Goal: Task Accomplishment & Management: Use online tool/utility

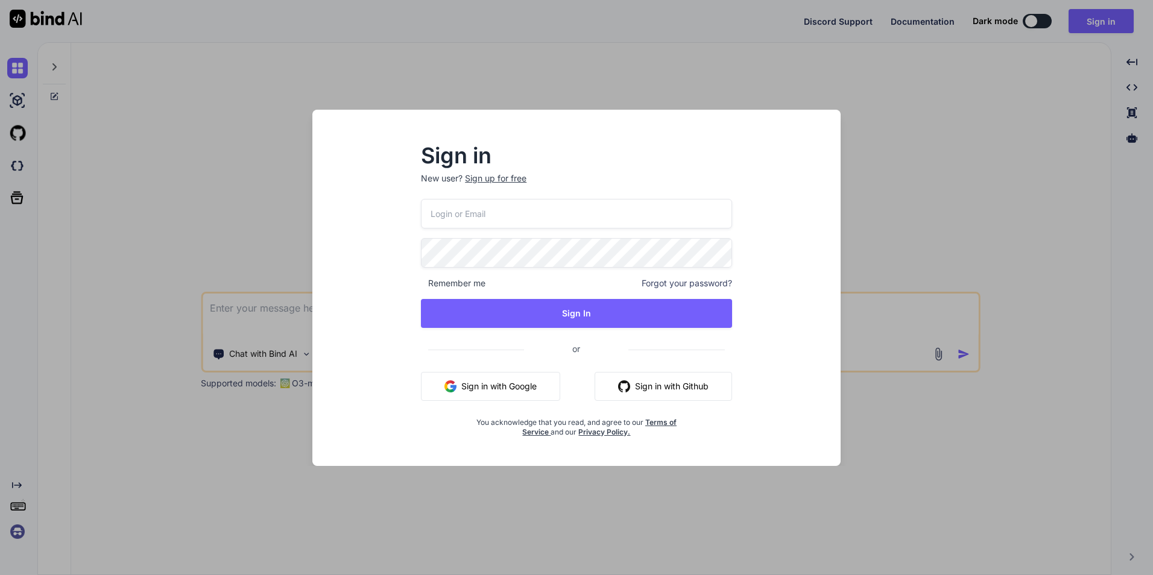
click at [507, 396] on button "Sign in with Google" at bounding box center [490, 386] width 139 height 29
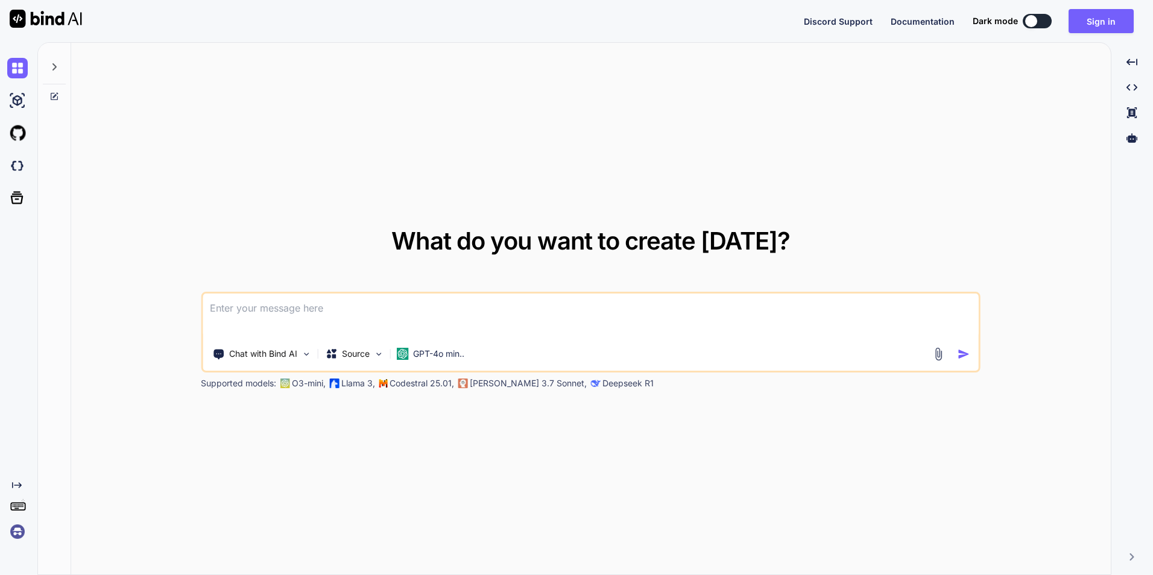
click at [564, 330] on textarea at bounding box center [591, 316] width 776 height 45
paste textarea
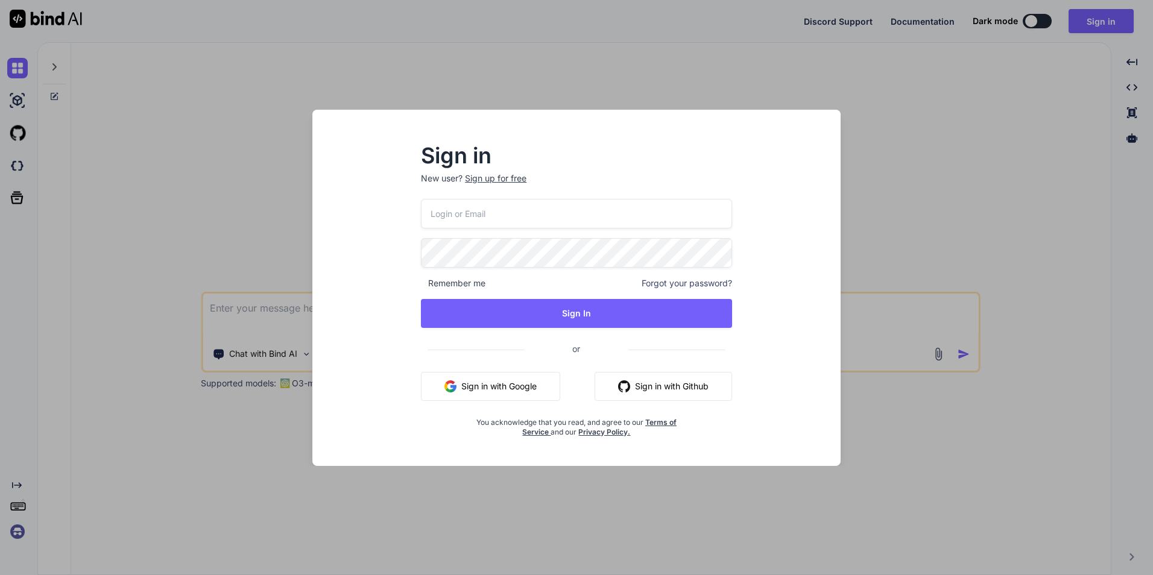
click at [528, 383] on button "Sign in with Google" at bounding box center [490, 386] width 139 height 29
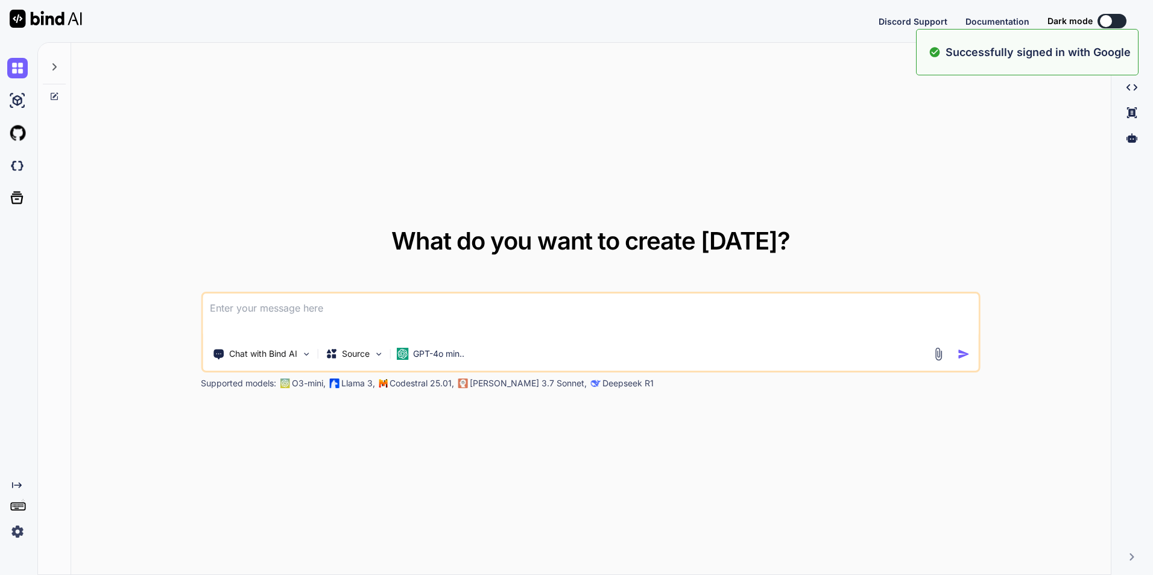
click at [351, 312] on textarea at bounding box center [591, 316] width 776 height 45
paste textarea "[URL][DOMAIN_NAME]"
type textarea "[URL][DOMAIN_NAME]"
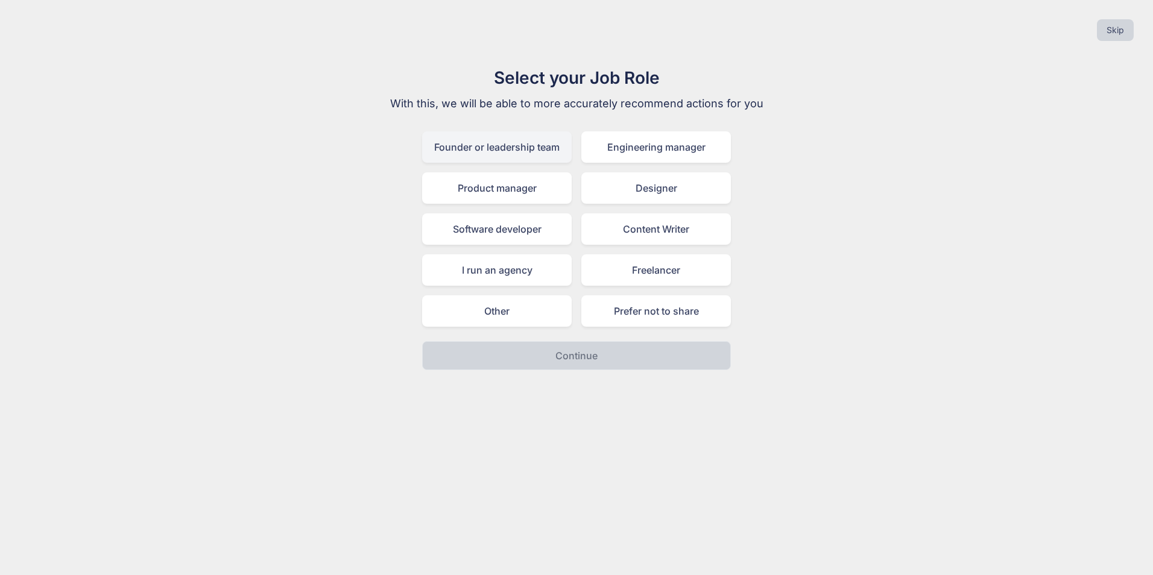
click at [497, 146] on div "Founder or leadership team" at bounding box center [497, 146] width 150 height 31
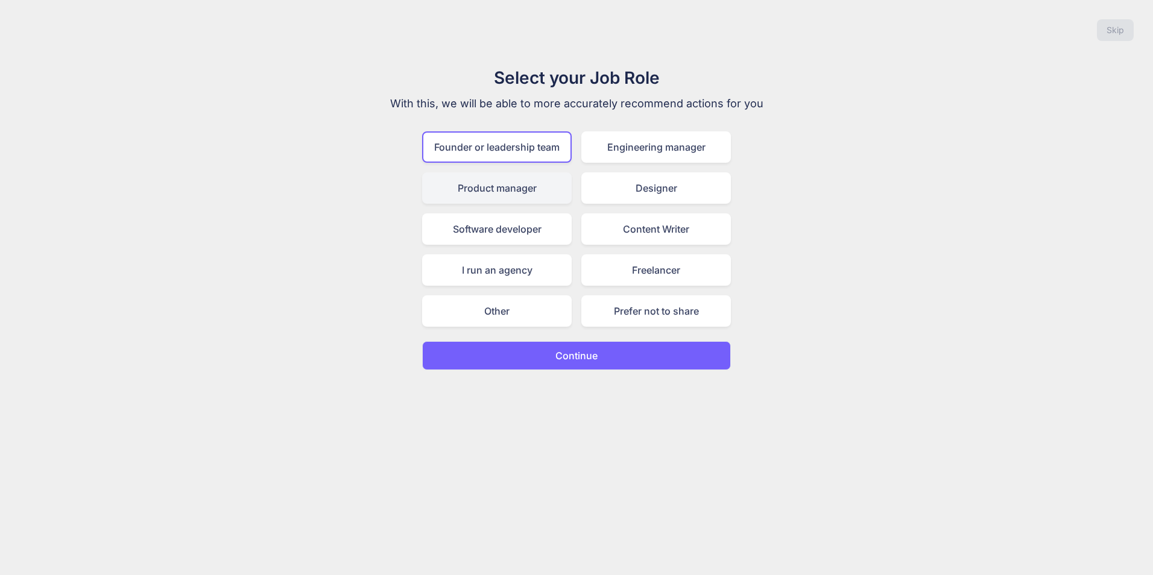
click at [524, 187] on div "Product manager" at bounding box center [497, 187] width 150 height 31
click at [516, 163] on div "Founder or leadership team Engineering manager Product manager Designer Softwar…" at bounding box center [576, 228] width 309 height 195
click at [525, 310] on div "Other" at bounding box center [497, 310] width 150 height 31
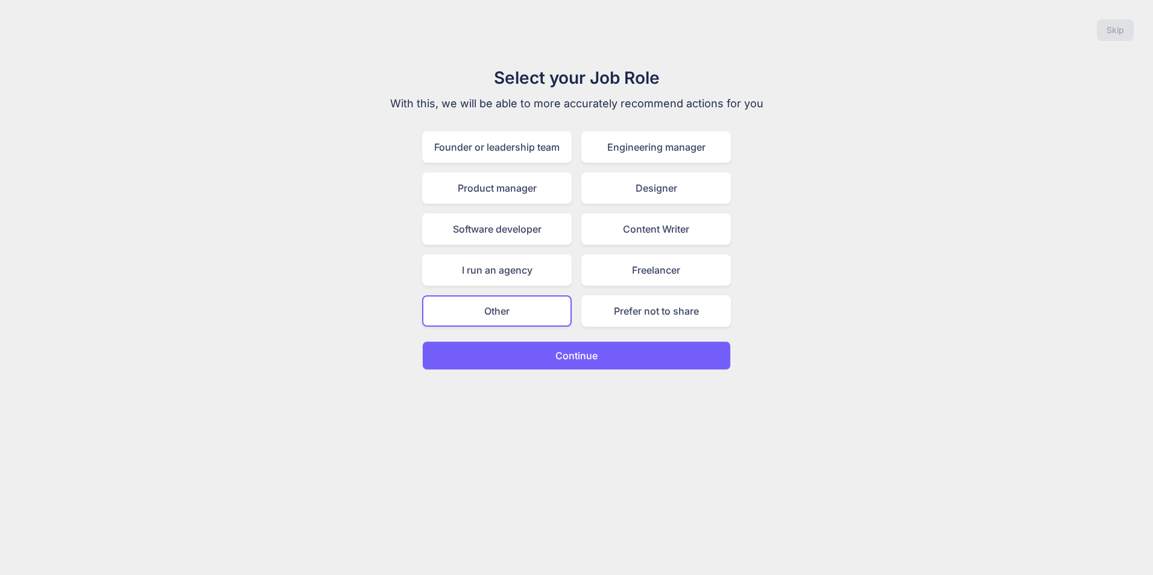
click at [624, 353] on button "Continue" at bounding box center [576, 355] width 309 height 29
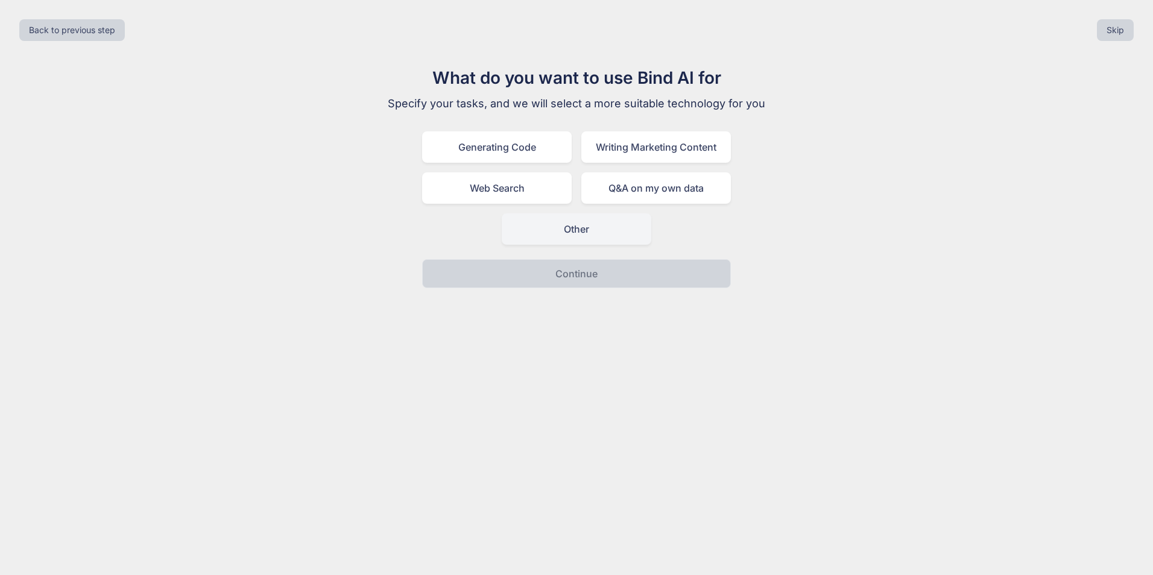
click at [582, 238] on div "Other" at bounding box center [577, 228] width 150 height 31
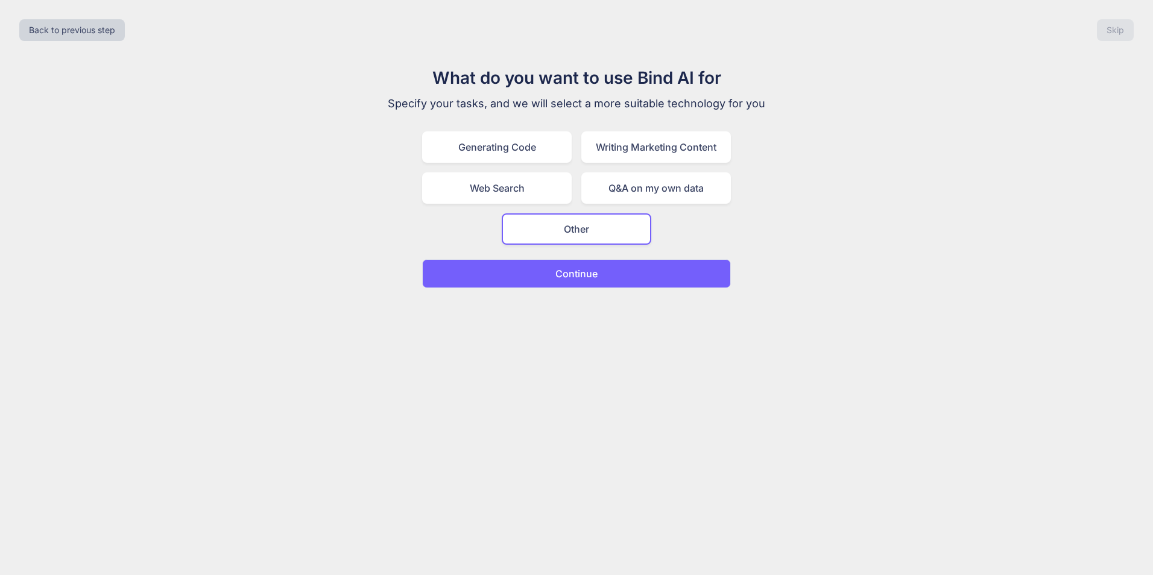
click at [567, 278] on p "Continue" at bounding box center [576, 273] width 42 height 14
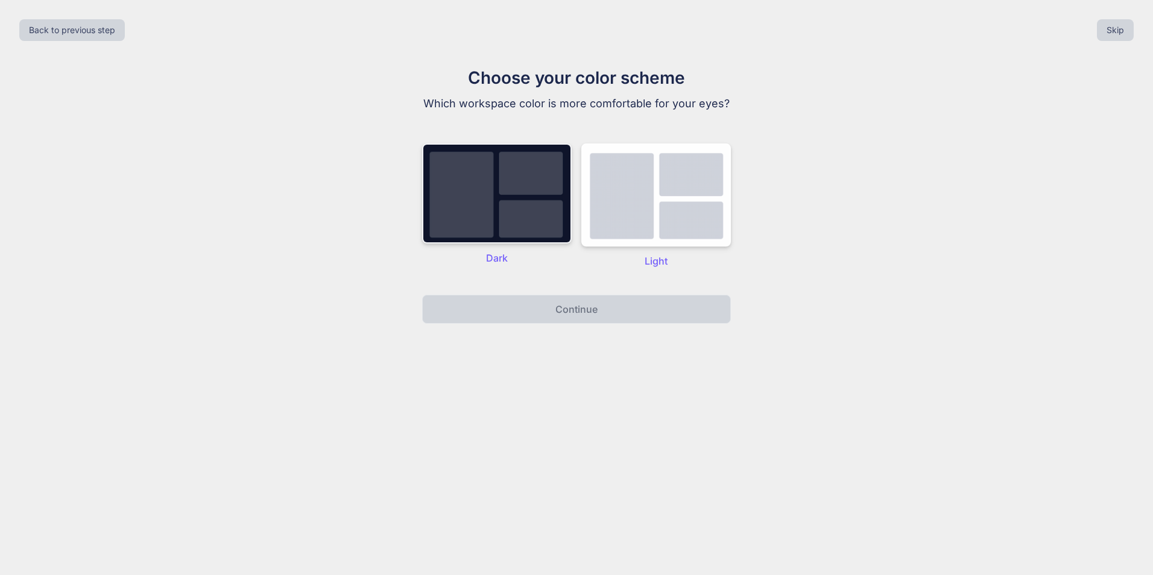
click at [517, 232] on img at bounding box center [497, 193] width 150 height 100
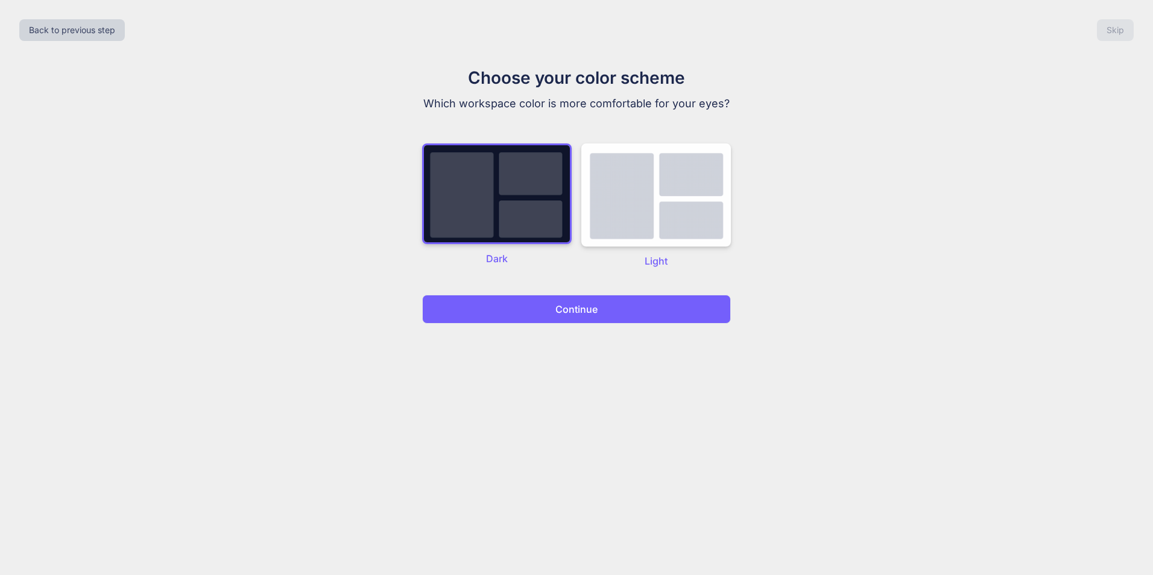
click at [616, 316] on button "Continue" at bounding box center [576, 309] width 309 height 29
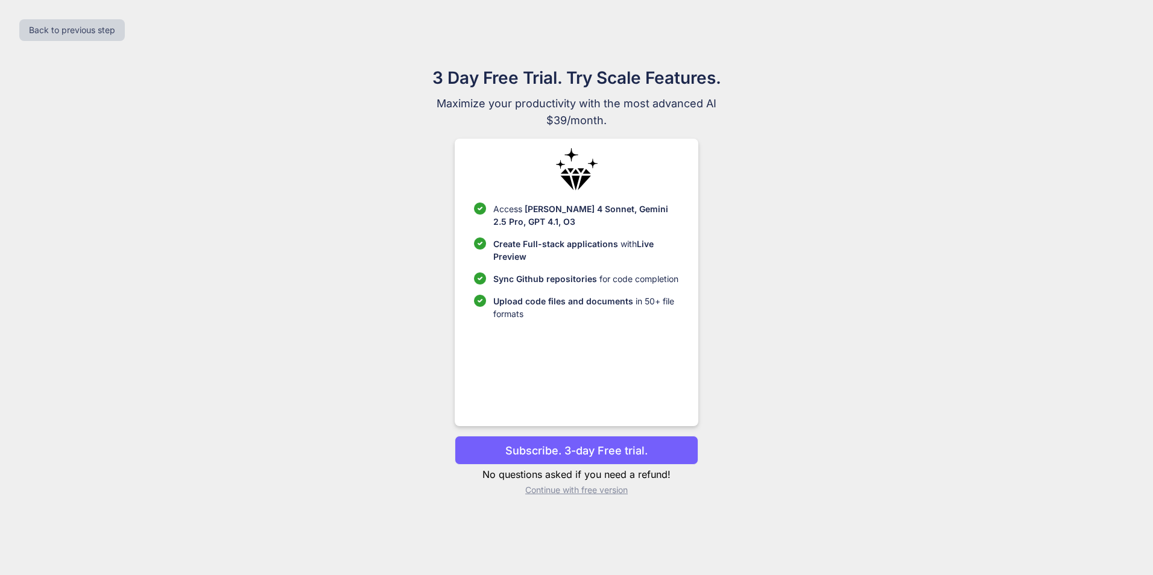
click at [615, 490] on p "Continue with free version" at bounding box center [576, 490] width 243 height 12
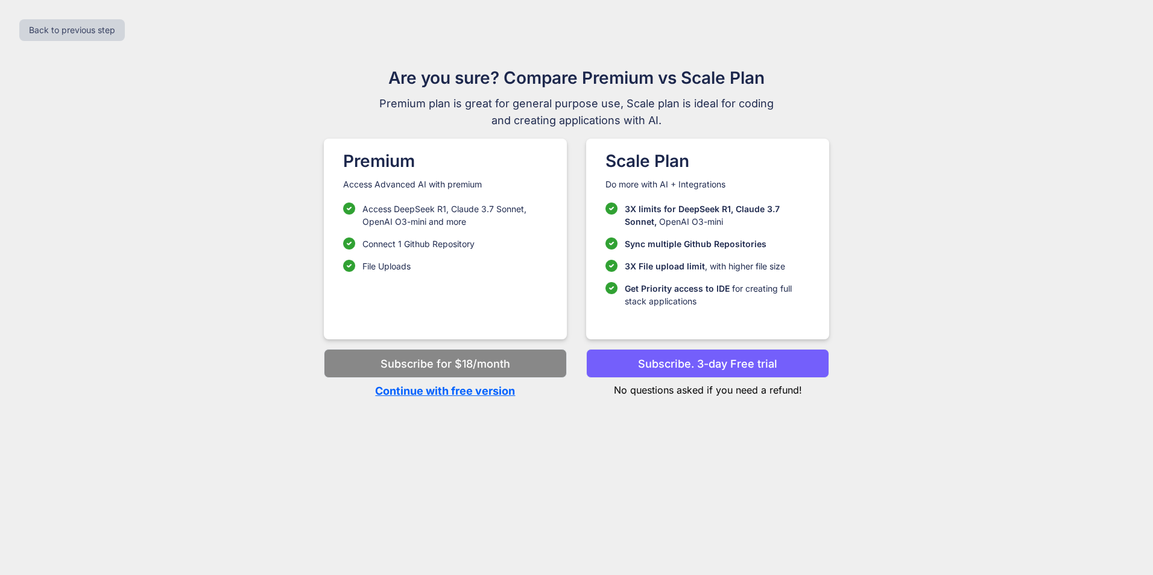
click at [493, 396] on p "Continue with free version" at bounding box center [445, 391] width 243 height 16
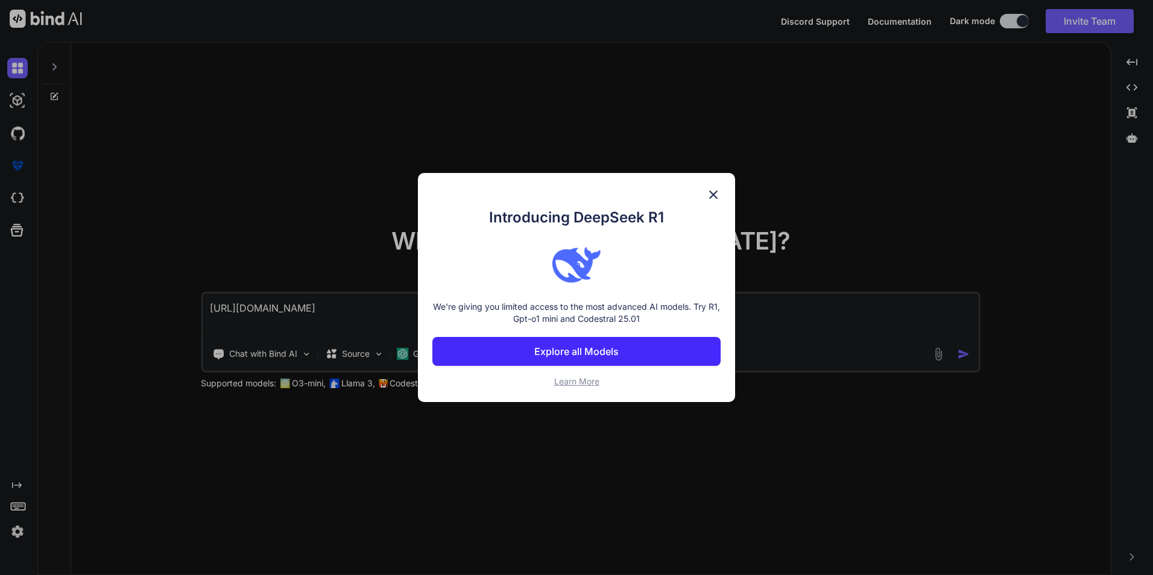
click at [605, 357] on p "Explore all Models" at bounding box center [576, 351] width 84 height 14
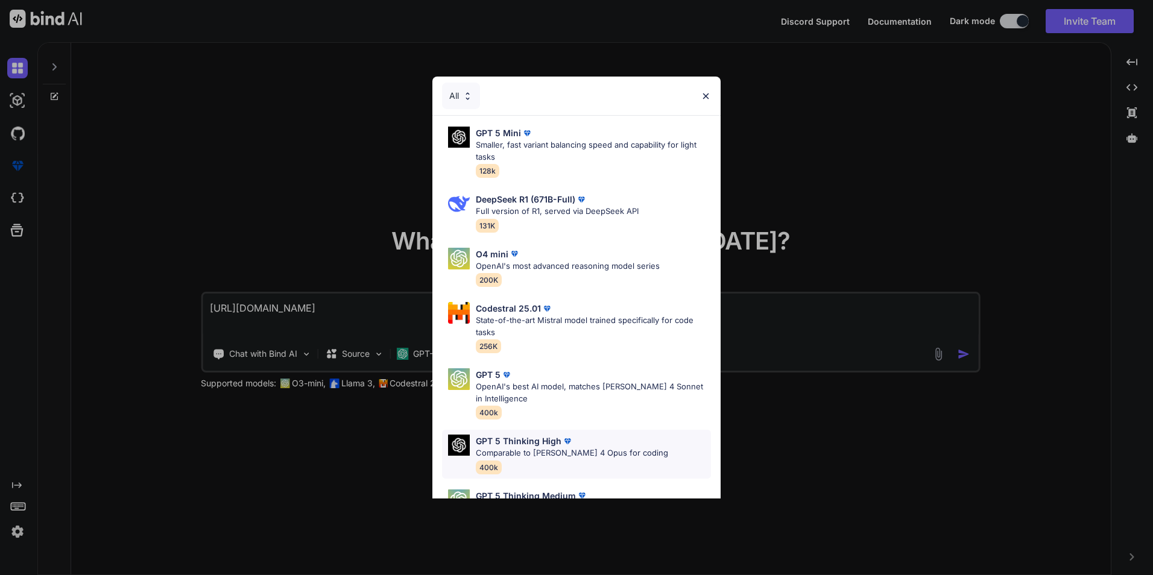
click at [635, 453] on div "GPT 5 Thinking High Comparable to [PERSON_NAME] 4 Opus for coding 400k" at bounding box center [576, 454] width 269 height 49
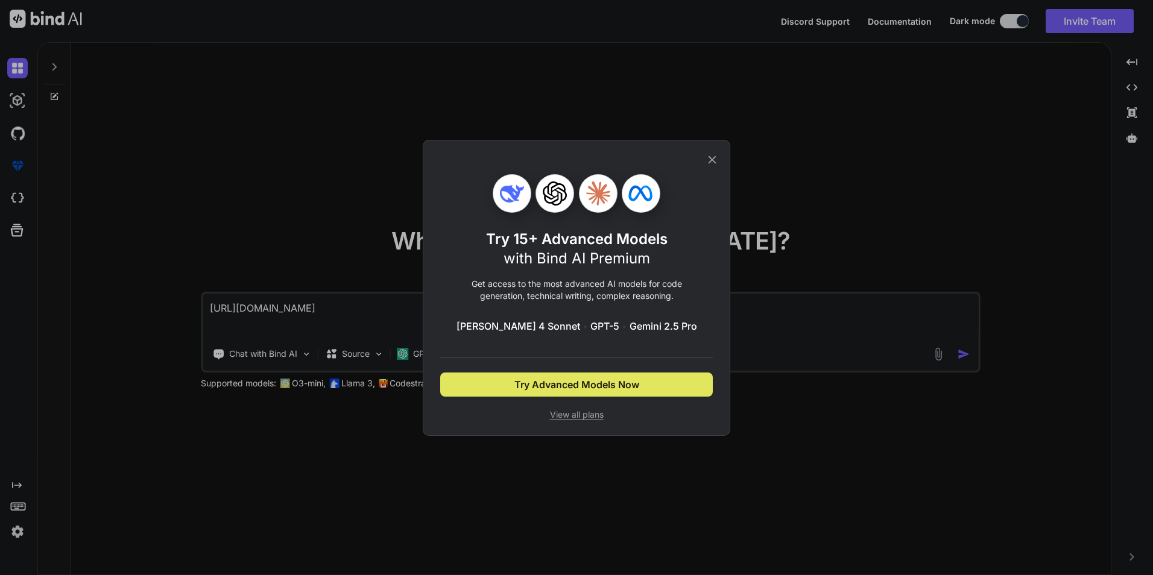
click at [610, 388] on span "Try Advanced Models Now" at bounding box center [576, 384] width 125 height 14
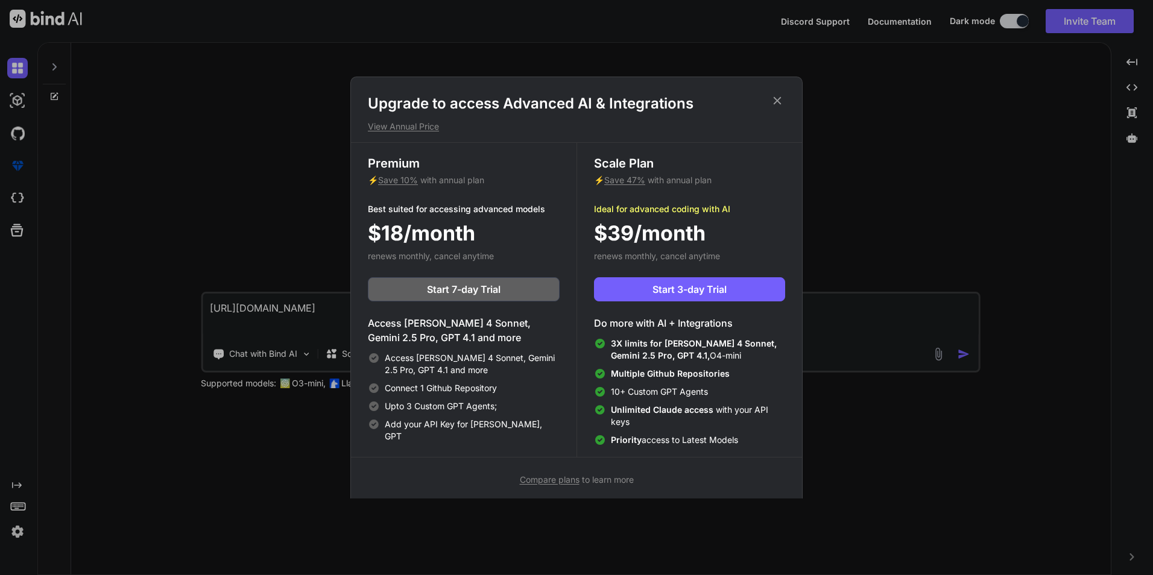
click at [772, 95] on icon at bounding box center [776, 100] width 13 height 13
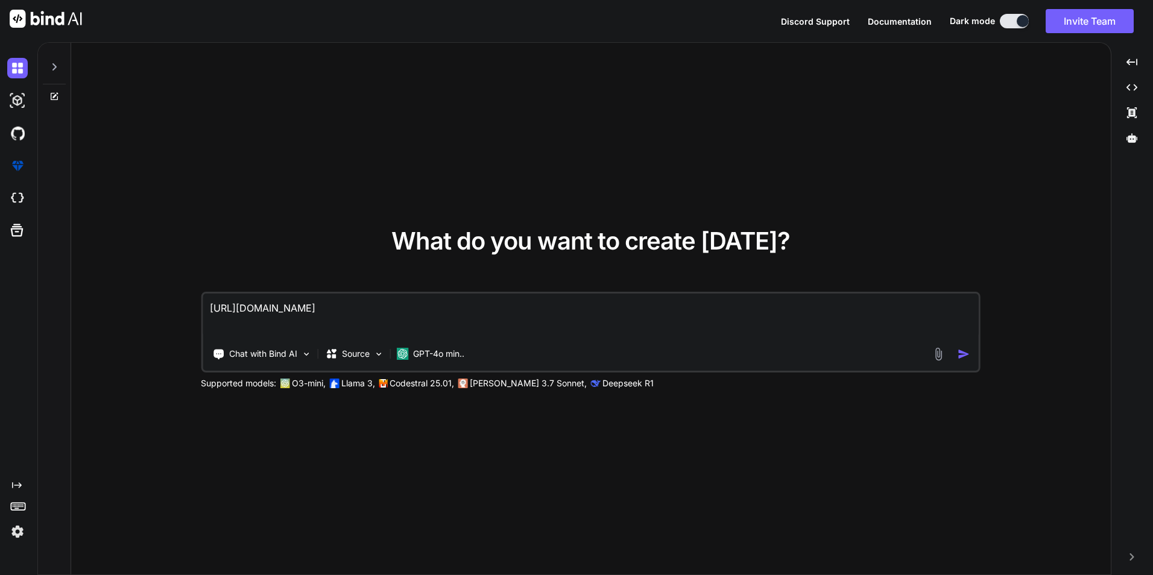
click at [354, 318] on textarea "[URL][DOMAIN_NAME]" at bounding box center [591, 316] width 776 height 45
drag, startPoint x: 355, startPoint y: 318, endPoint x: 345, endPoint y: 315, distance: 10.9
click at [345, 315] on textarea "[URL][DOMAIN_NAME]" at bounding box center [591, 316] width 776 height 45
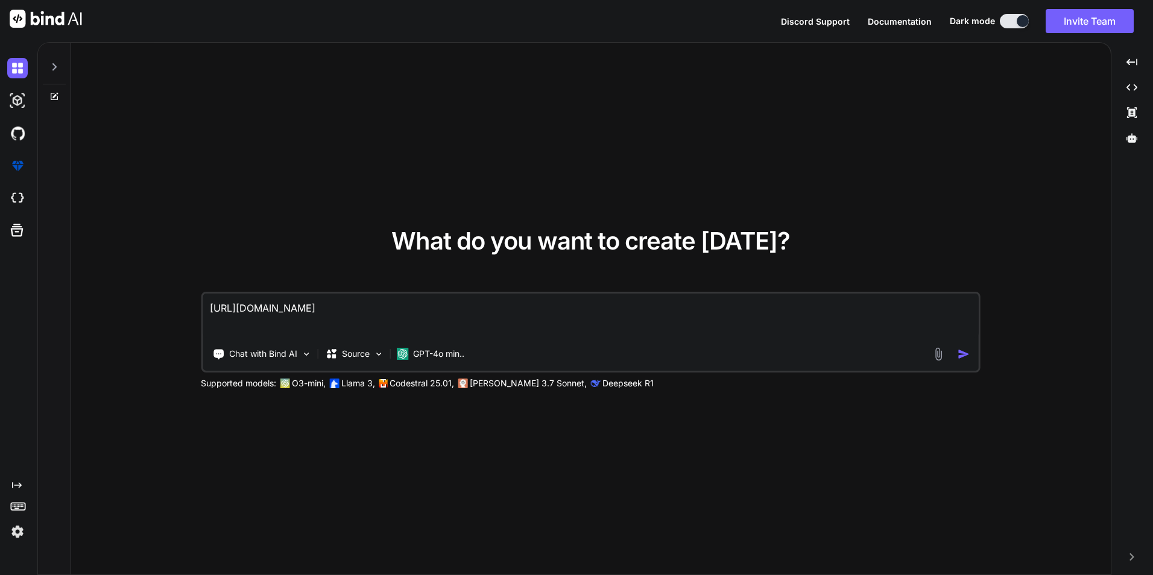
click at [341, 316] on textarea "[URL][DOMAIN_NAME]" at bounding box center [591, 316] width 776 height 45
click at [339, 315] on textarea "[URL][DOMAIN_NAME]" at bounding box center [591, 316] width 776 height 45
click at [338, 315] on textarea "[URL][DOMAIN_NAME]" at bounding box center [591, 316] width 776 height 45
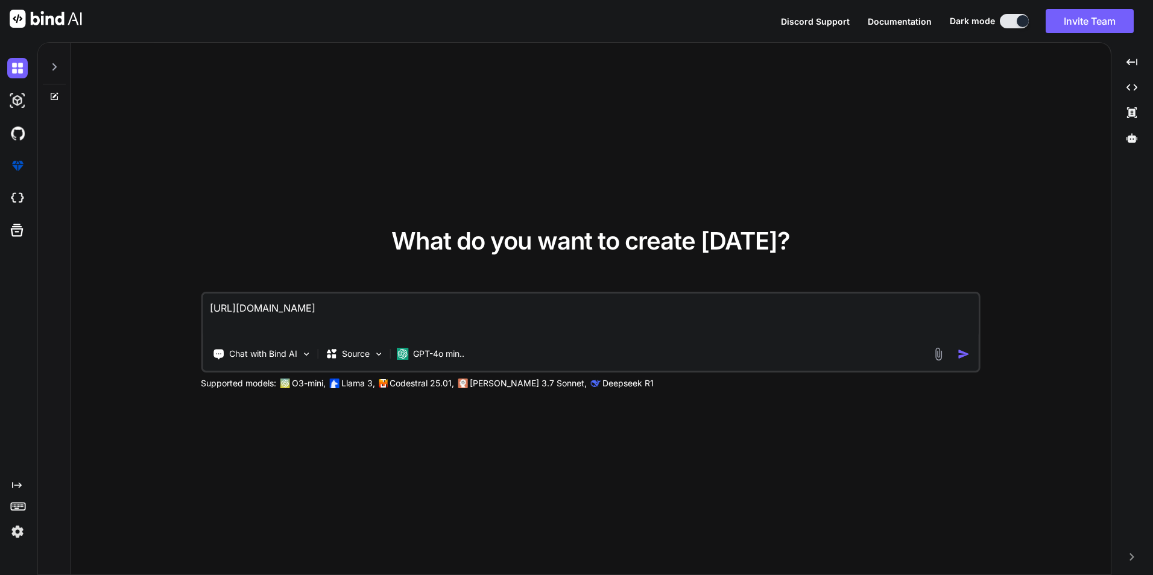
click at [337, 315] on textarea "[URL][DOMAIN_NAME]" at bounding box center [591, 316] width 776 height 45
click at [335, 315] on textarea "[URL][DOMAIN_NAME]" at bounding box center [591, 316] width 776 height 45
click at [333, 314] on textarea "[URL][DOMAIN_NAME]" at bounding box center [591, 316] width 776 height 45
click at [332, 313] on textarea "[URL][DOMAIN_NAME]" at bounding box center [591, 316] width 776 height 45
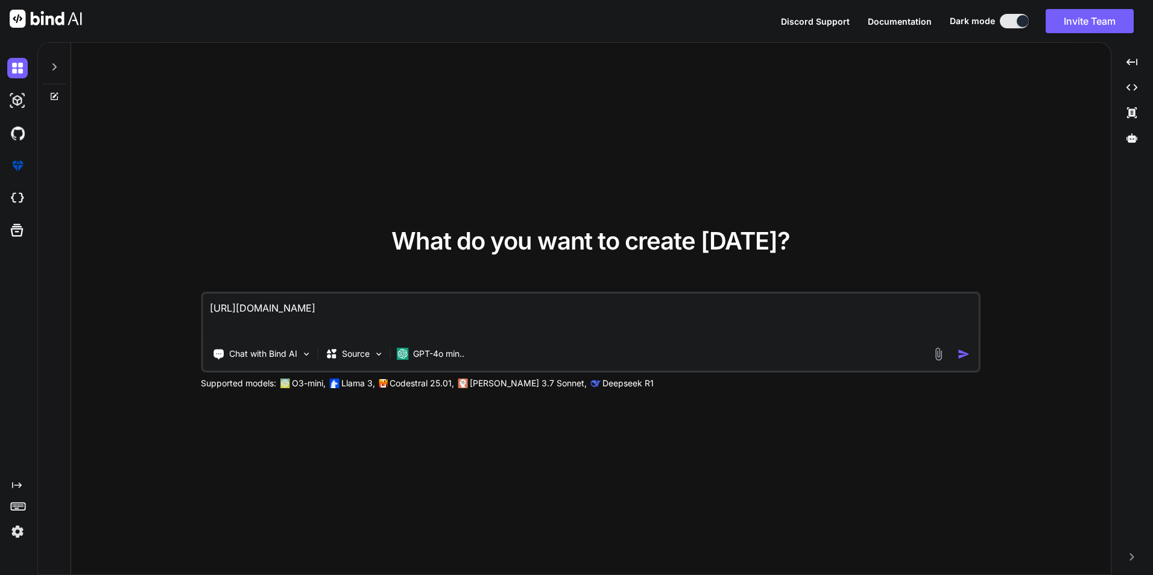
click at [330, 313] on textarea "[URL][DOMAIN_NAME]" at bounding box center [591, 316] width 776 height 45
paste textarea "<!LOREMIP dolo> <sita cons="ad" eli="sed"> <doei> <temp incidid="UTL-6"> <etdo …"
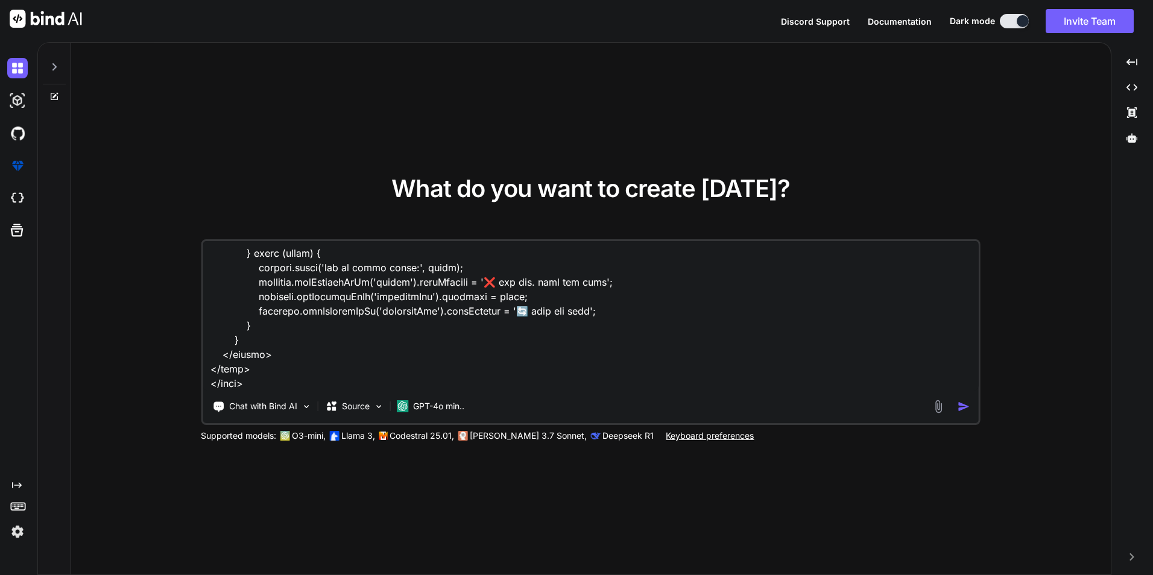
scroll to position [5457, 0]
paste textarea "lorem: ipsum dolo sitametc adi elit sedd eiusmodt inci ut labor etdo magnaa Eni…"
type textarea "<!LOREMIP dolo> <sita cons="ad" eli="sed"> <doei> <temp incidid="UTL-6"> <etdo …"
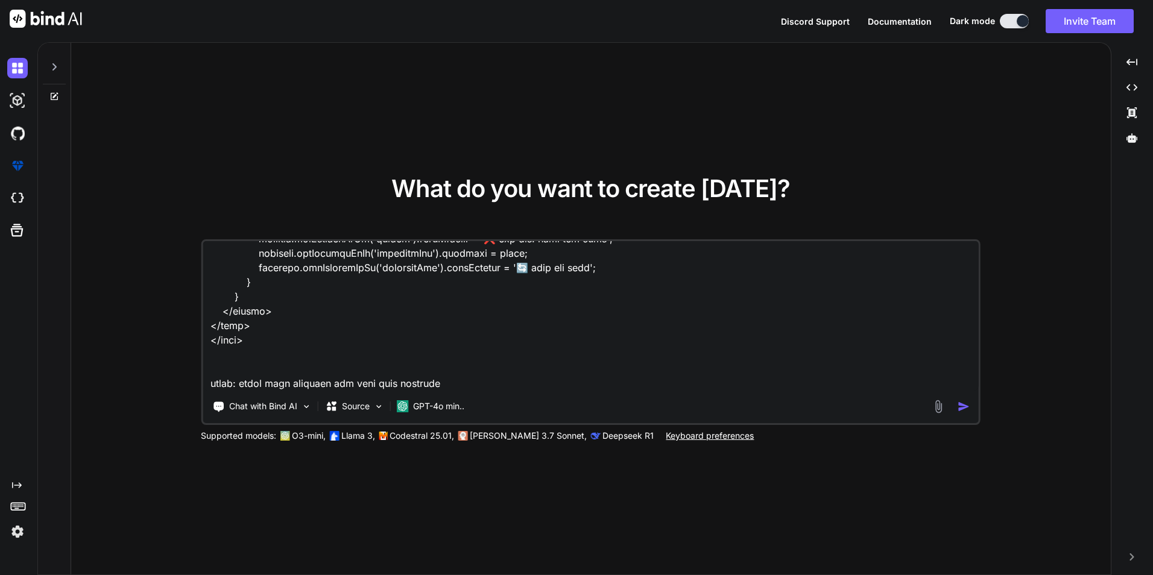
scroll to position [5890, 0]
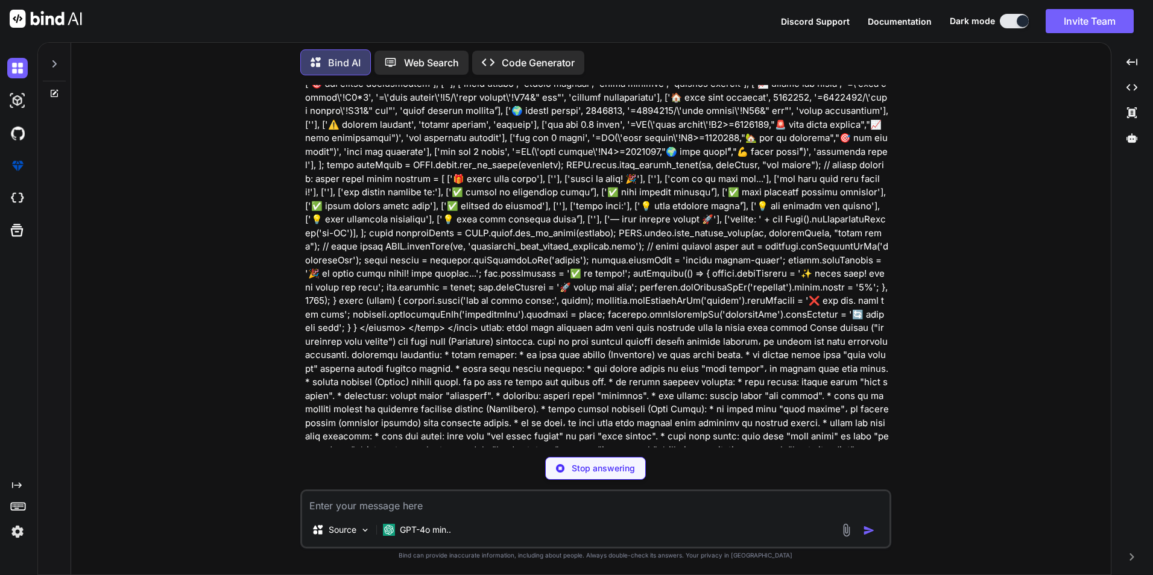
scroll to position [967, 0]
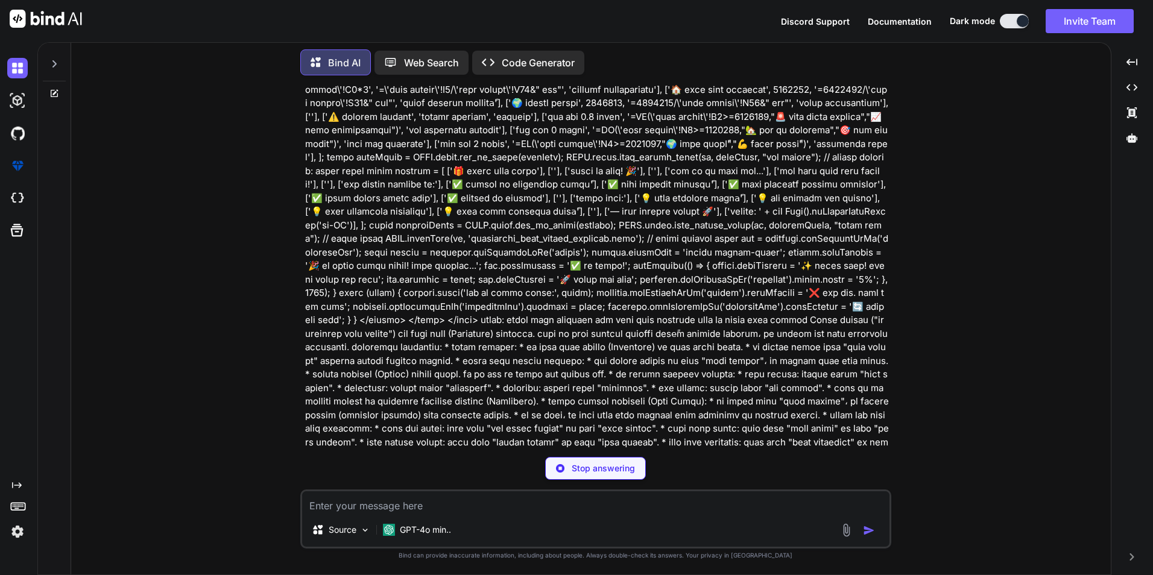
click at [1017, 22] on div at bounding box center [1022, 21] width 12 height 12
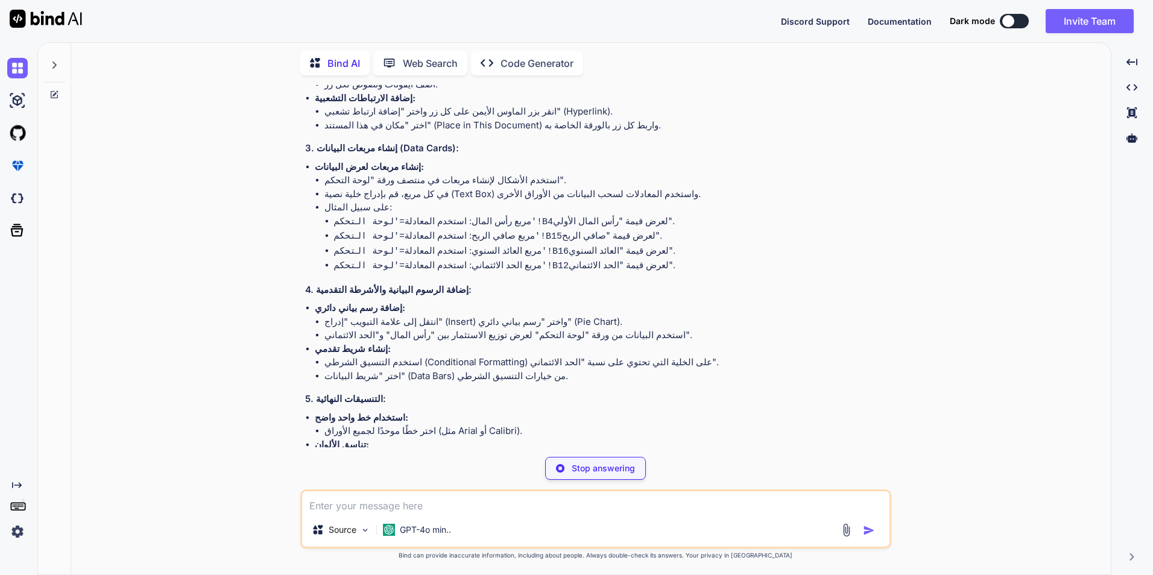
scroll to position [1708, 0]
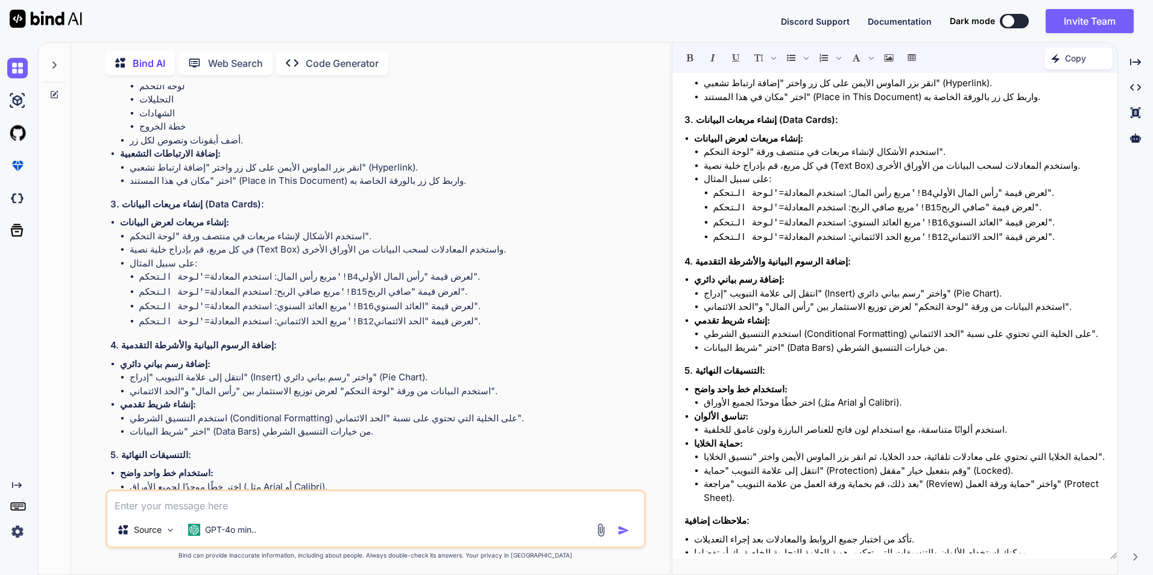
scroll to position [354, 0]
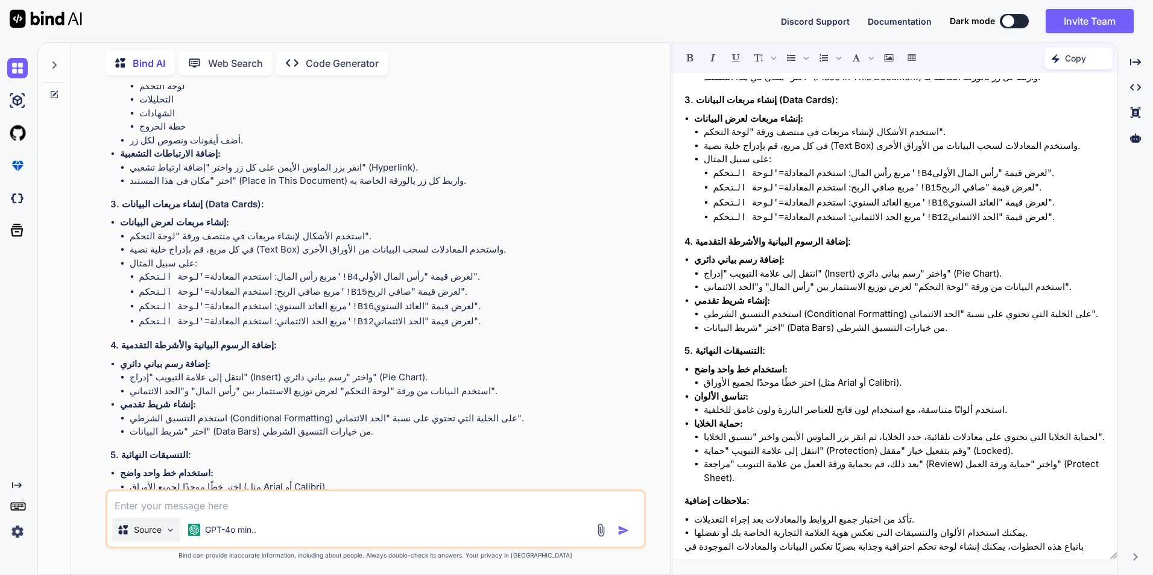
click at [153, 529] on p "Source" at bounding box center [148, 530] width 28 height 12
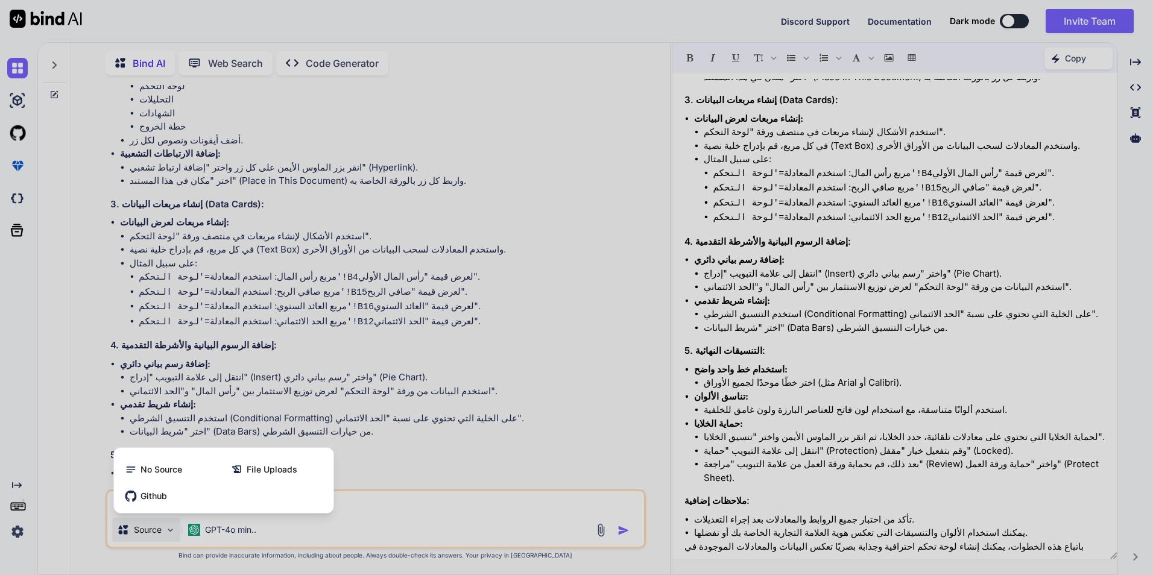
click at [321, 535] on div at bounding box center [576, 287] width 1153 height 575
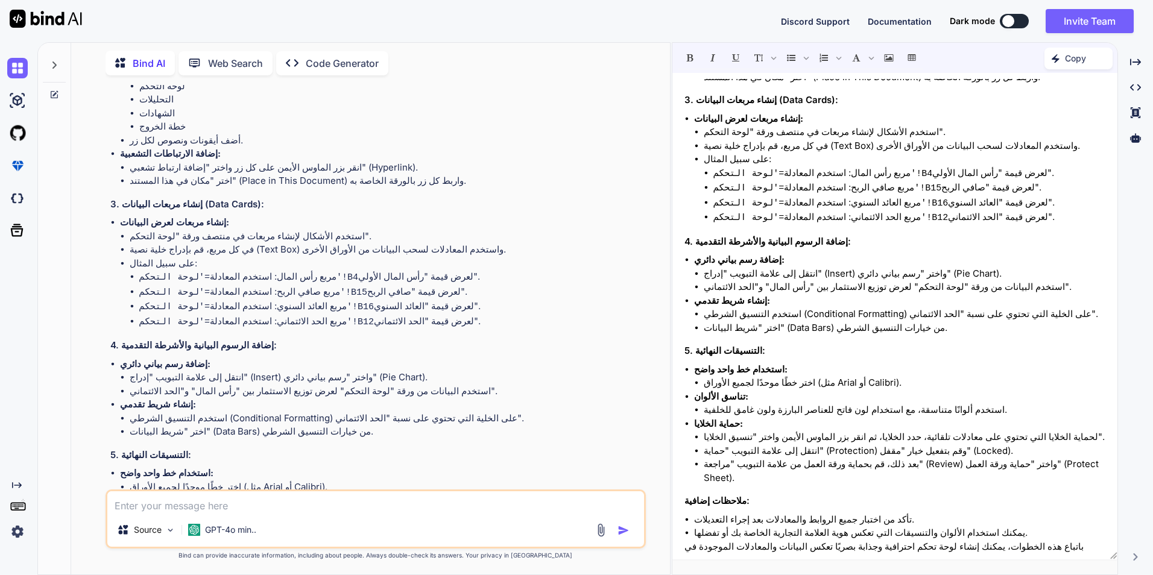
click at [271, 503] on textarea at bounding box center [375, 502] width 537 height 22
click at [344, 58] on p "Code Generator" at bounding box center [342, 63] width 73 height 14
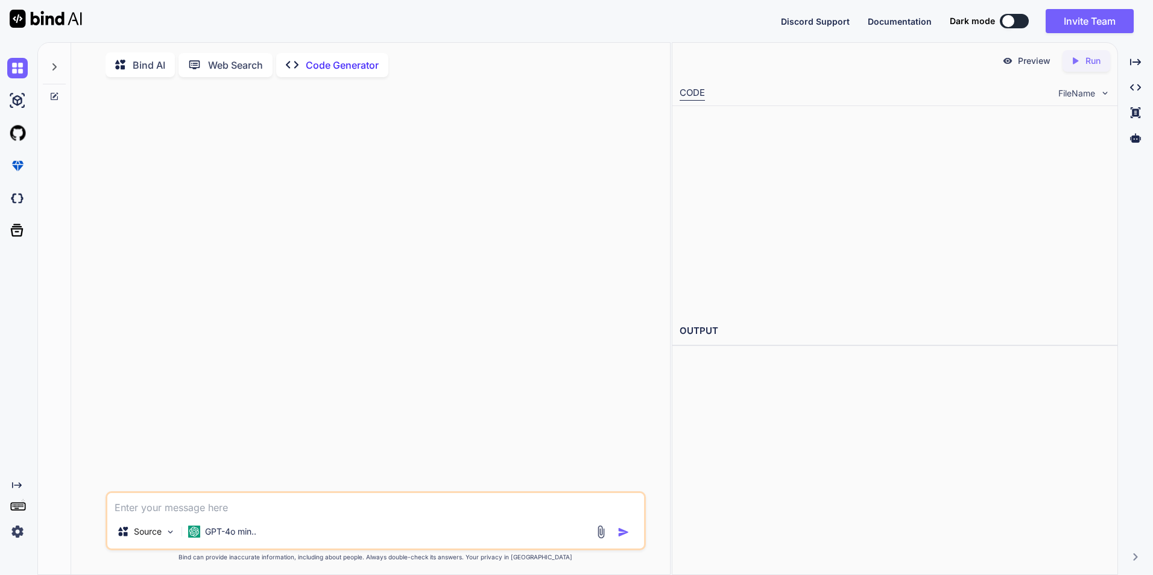
click at [180, 515] on textarea at bounding box center [375, 504] width 537 height 22
type textarea "h"
type textarea "const audioContent = $json.audioContent; const binaryData = Buffer.from(audioCo…"
click at [150, 514] on textarea at bounding box center [375, 504] width 537 height 22
paste textarea "<!LOREMIP dolo> <sita cons="ad" eli="sed"> <doei> <temp incidid="UTL-6"> <etdo …"
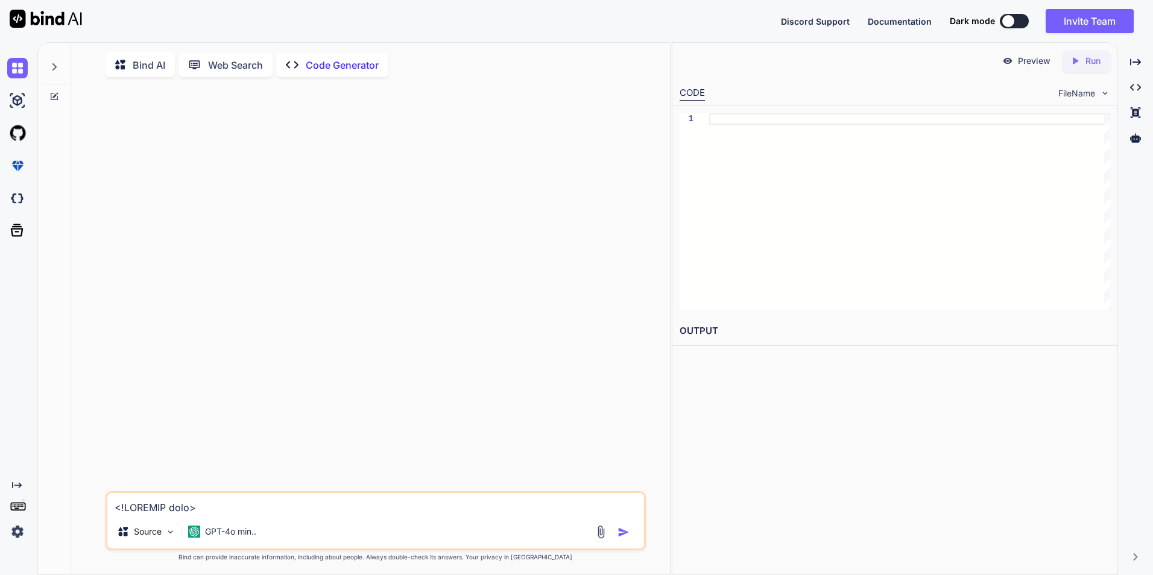
scroll to position [5441, 0]
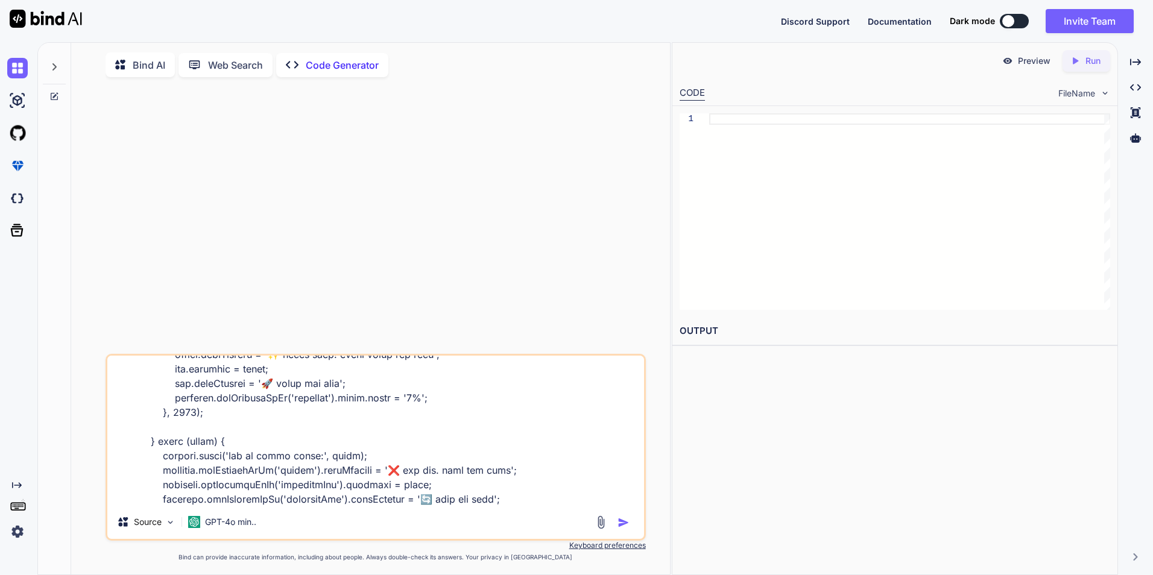
paste textarea "lorem: ipsum dolo sitametc adi elit sedd eiusmodt inci ut labor etdo magnaa Eni…"
type textarea "<!LOREMIP dolo> <sita cons="ad" eli="sed"> <doei> <temp incidid="UTL-6"> <etdo …"
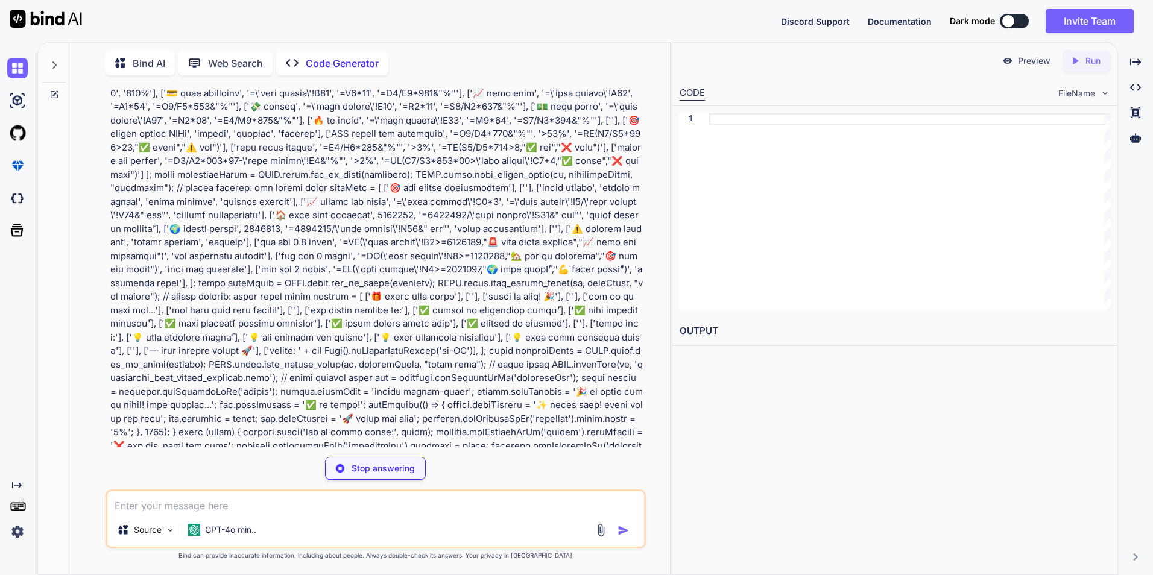
scroll to position [1171, 0]
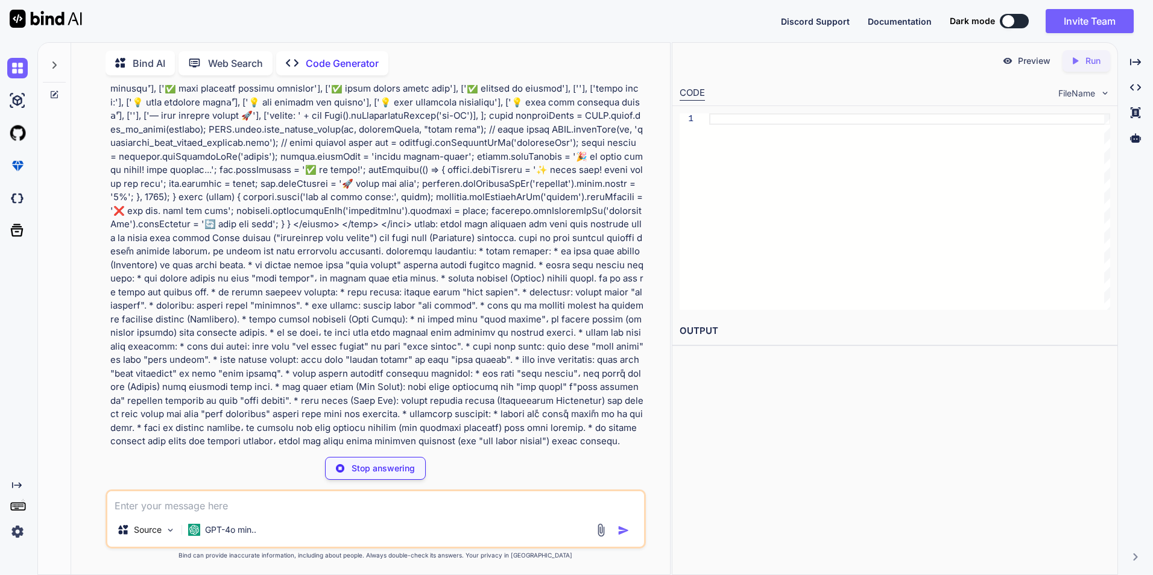
click at [256, 534] on p "GPT-4o min.." at bounding box center [230, 530] width 51 height 12
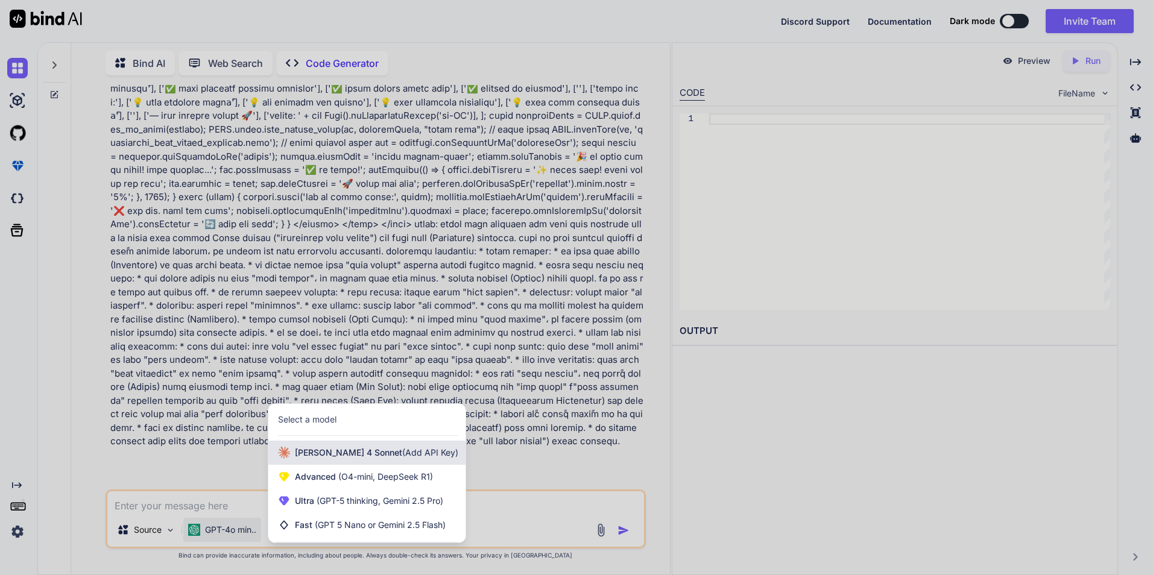
click at [350, 460] on div "[PERSON_NAME] 4 Sonnet (Add API Key)" at bounding box center [366, 453] width 197 height 24
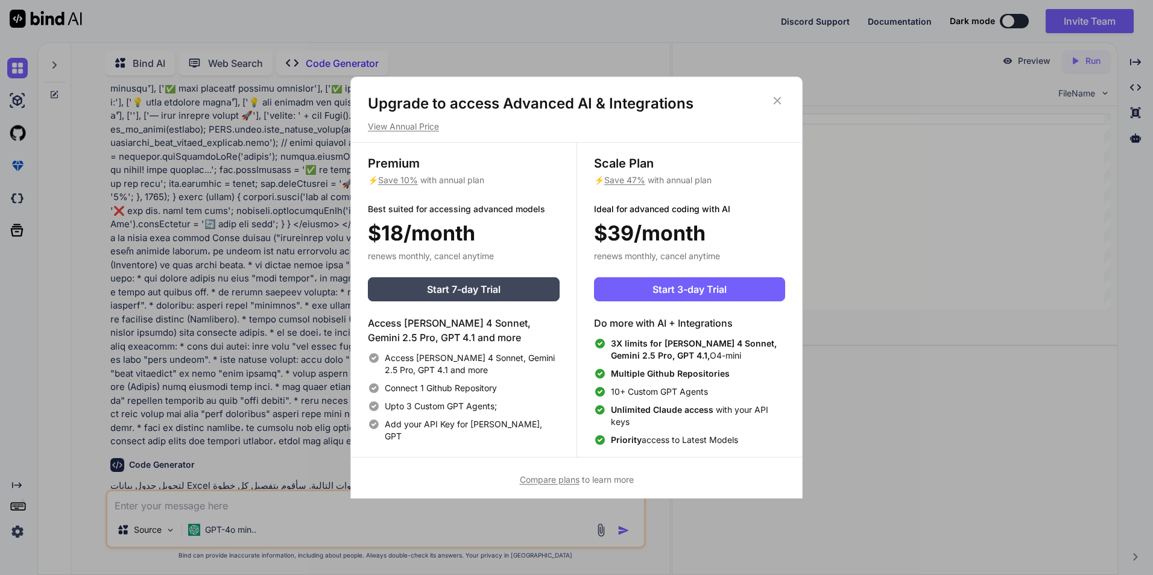
click at [776, 98] on icon at bounding box center [776, 100] width 13 height 13
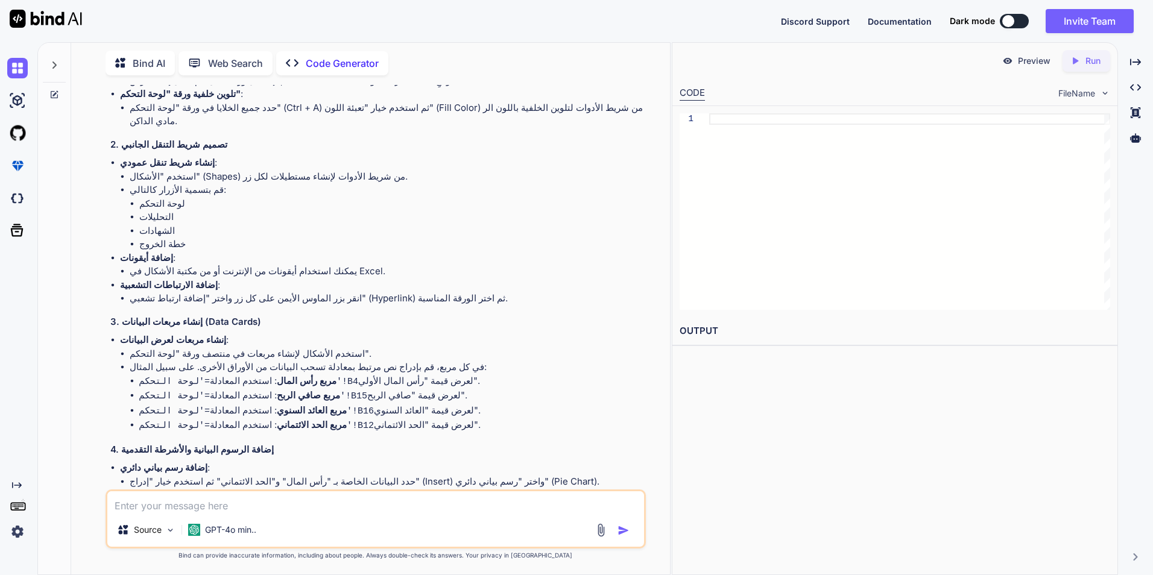
scroll to position [1708, 0]
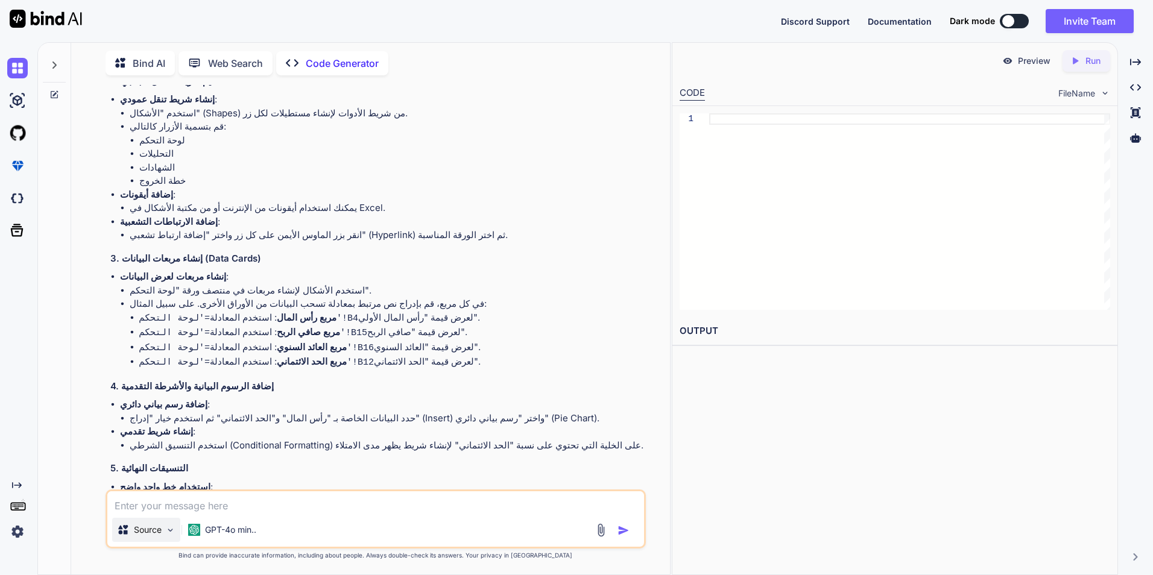
click at [178, 528] on div "Source" at bounding box center [146, 530] width 68 height 24
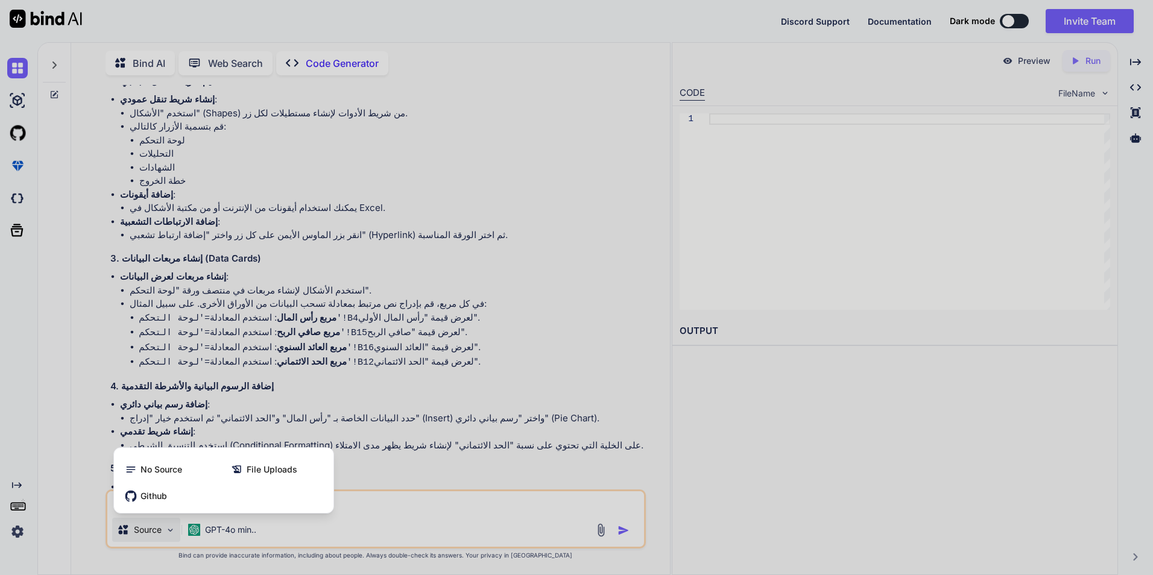
click at [178, 528] on div at bounding box center [576, 287] width 1153 height 575
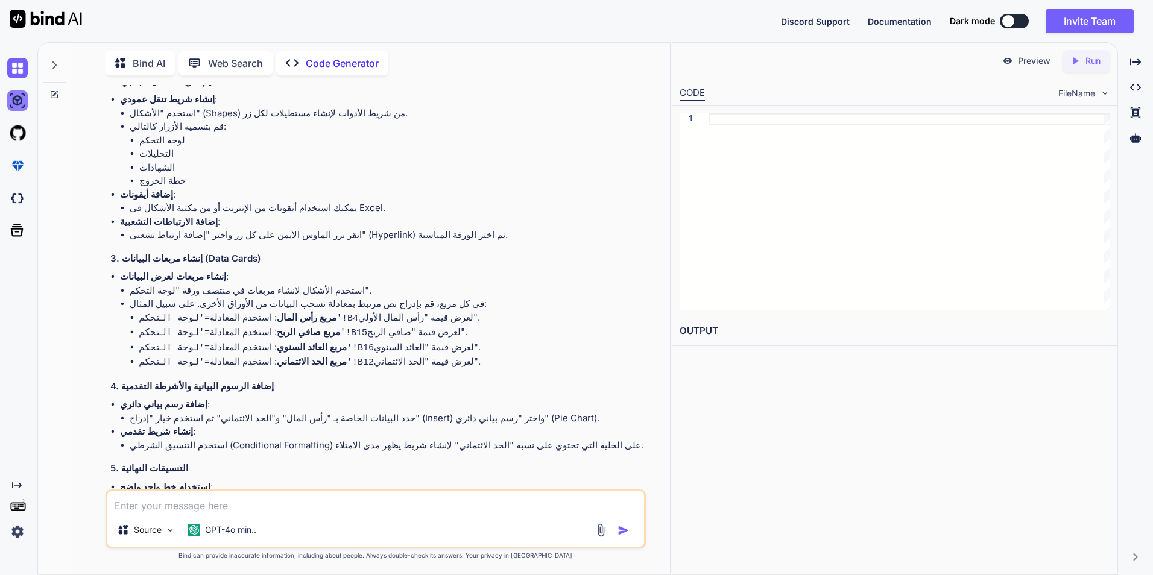
click at [20, 105] on img at bounding box center [17, 100] width 20 height 20
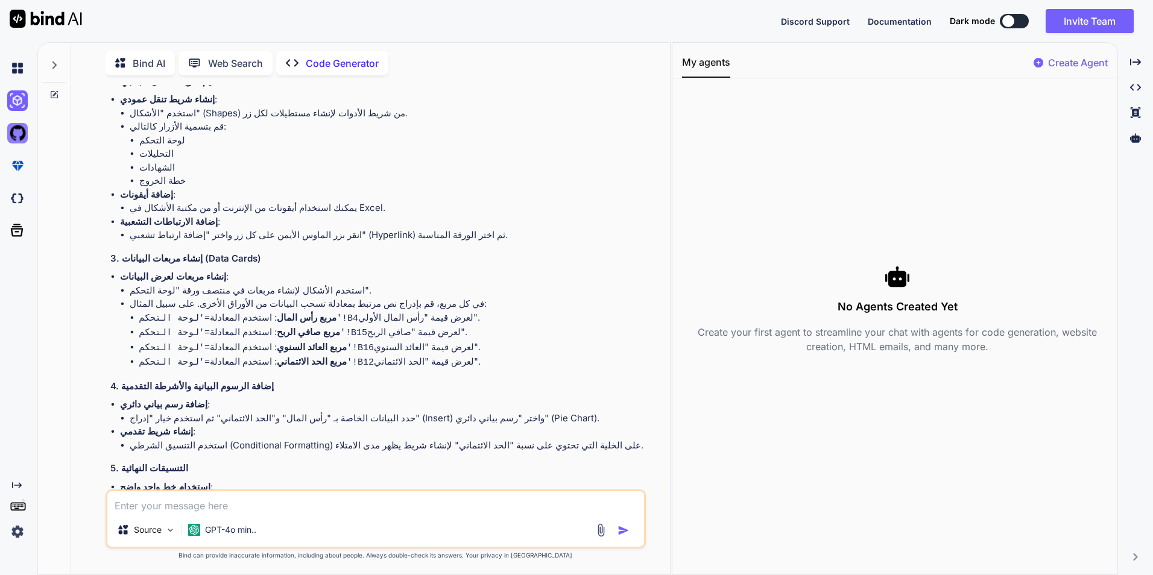
click at [20, 129] on img at bounding box center [17, 133] width 20 height 20
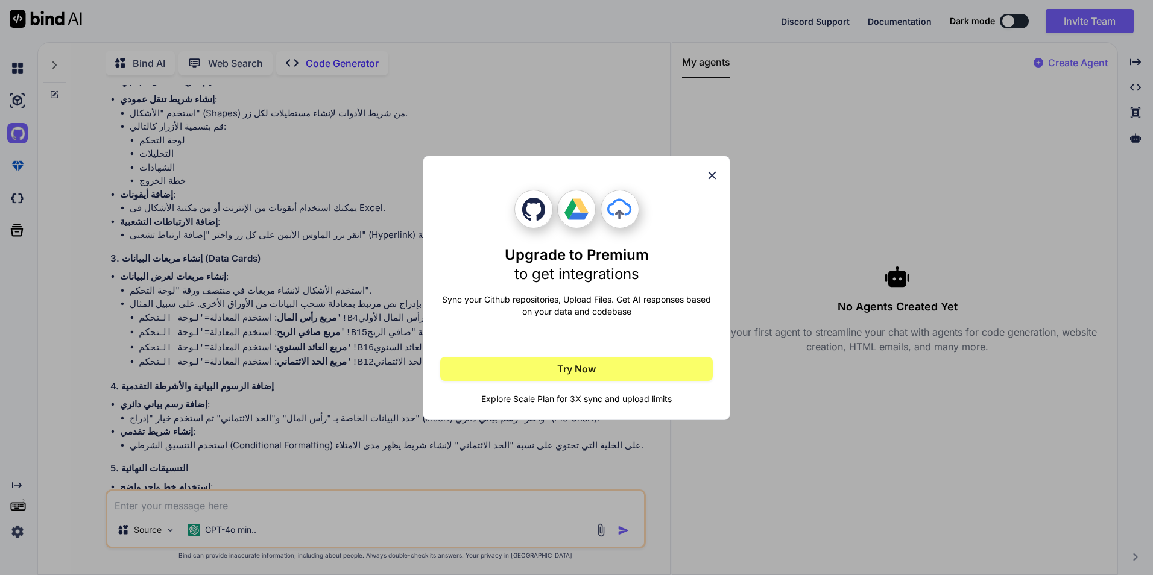
drag, startPoint x: 713, startPoint y: 171, endPoint x: 702, endPoint y: 177, distance: 12.7
click at [713, 173] on icon at bounding box center [711, 175] width 13 height 13
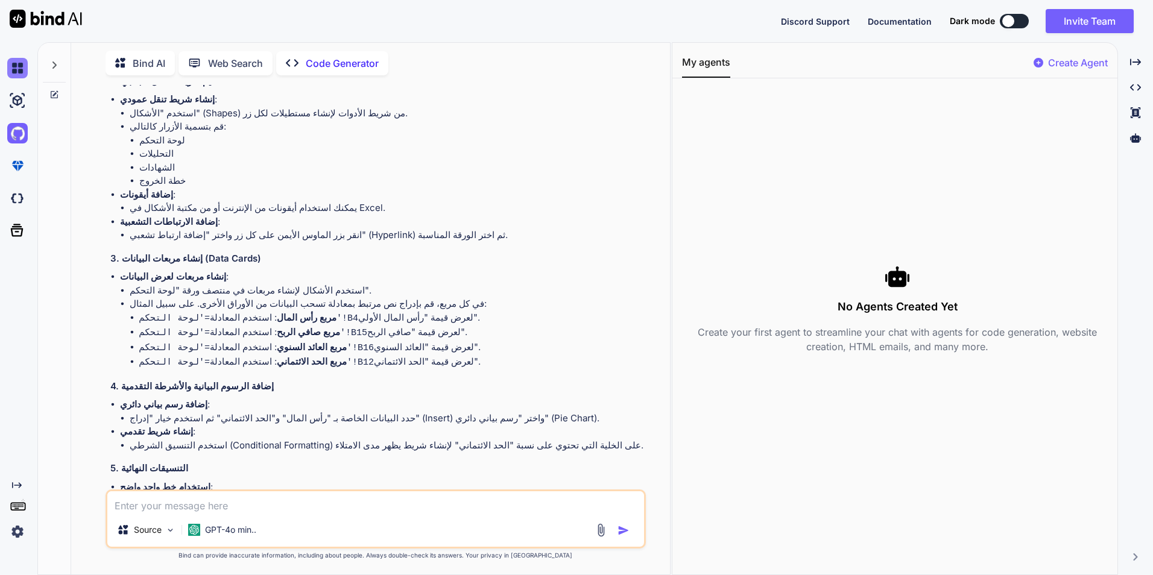
click at [15, 72] on img at bounding box center [17, 68] width 20 height 20
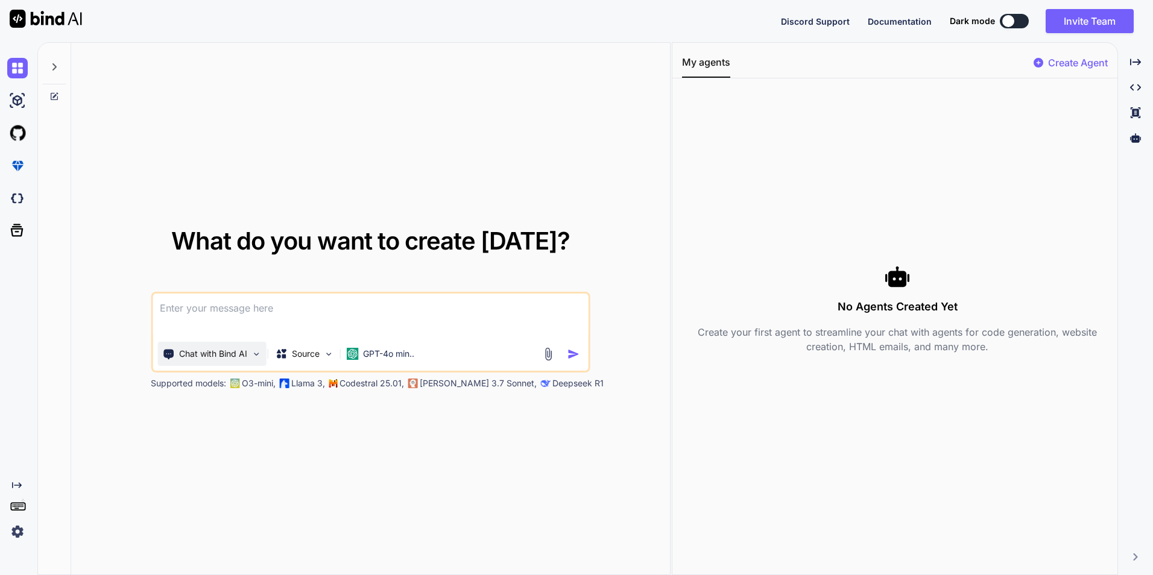
click at [262, 359] on div "Chat with Bind AI" at bounding box center [211, 354] width 109 height 24
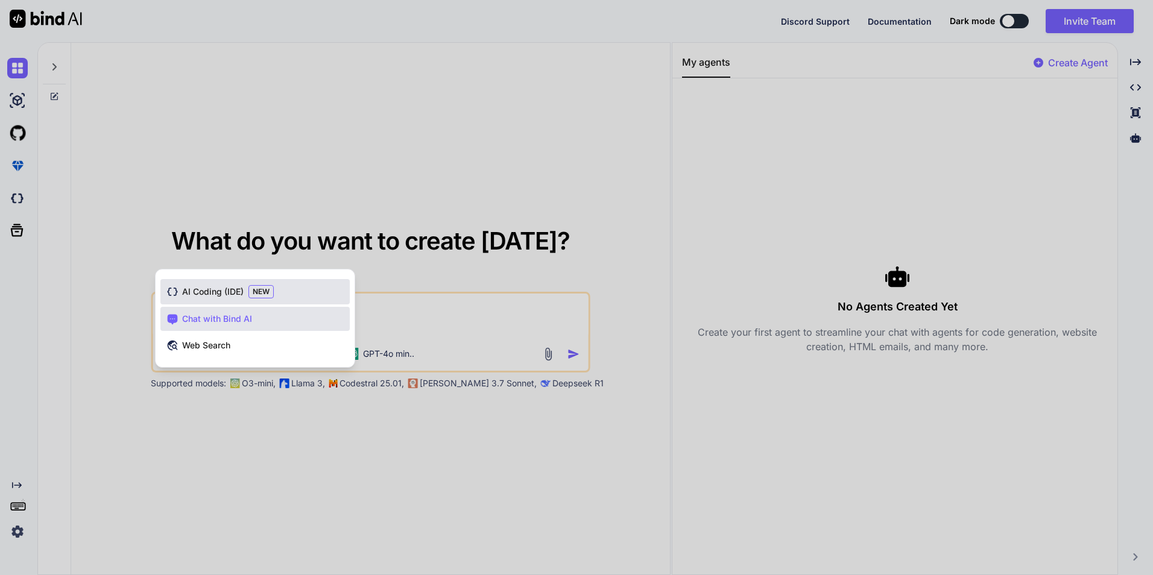
click at [255, 288] on span "NEW" at bounding box center [260, 291] width 25 height 13
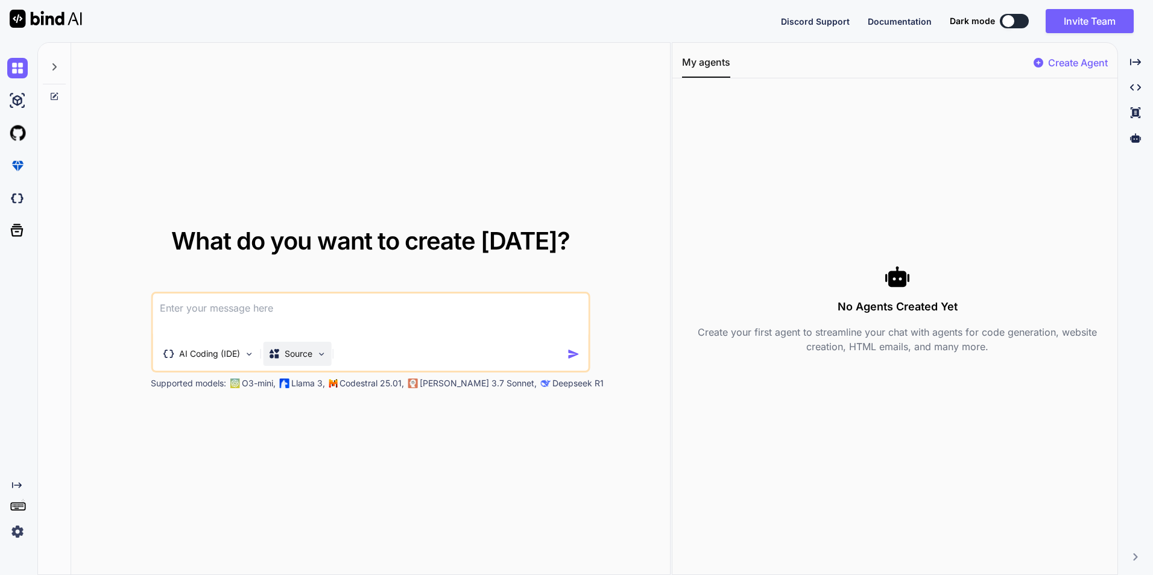
click at [319, 353] on img at bounding box center [321, 354] width 10 height 10
